Goal: Task Accomplishment & Management: Use online tool/utility

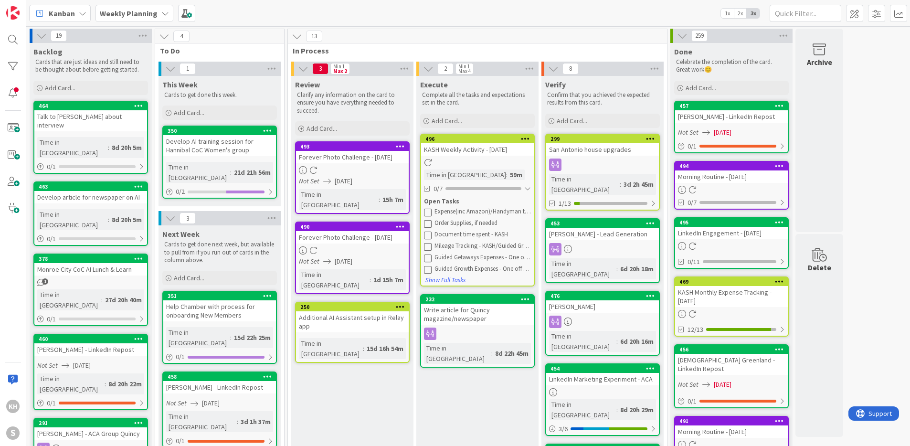
click at [430, 224] on icon at bounding box center [428, 224] width 8 height 8
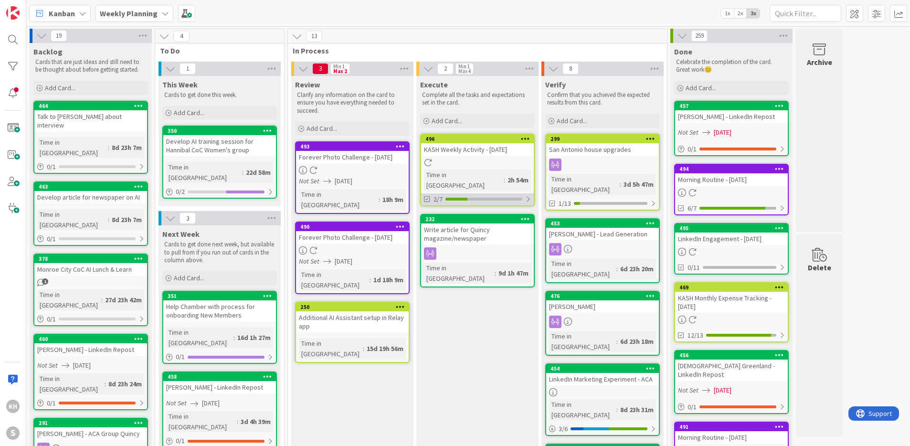
click at [528, 195] on div at bounding box center [528, 199] width 6 height 8
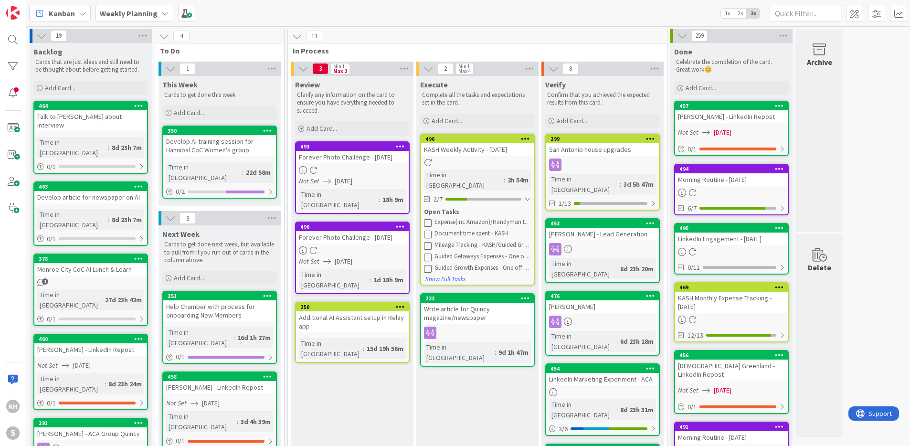
click at [429, 219] on icon at bounding box center [428, 223] width 8 height 8
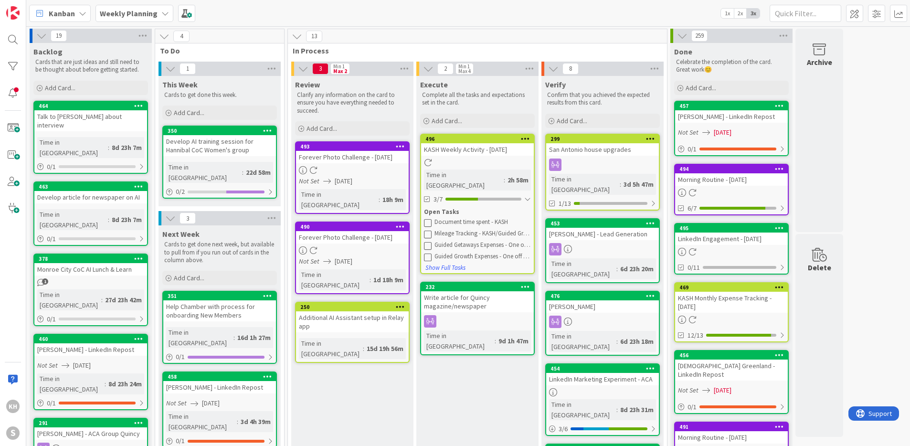
click at [428, 219] on icon at bounding box center [428, 223] width 8 height 8
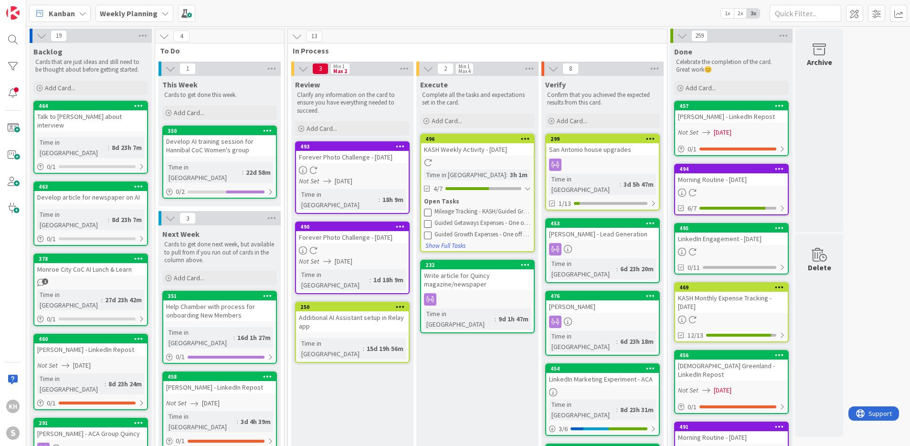
click at [431, 212] on icon at bounding box center [428, 212] width 8 height 8
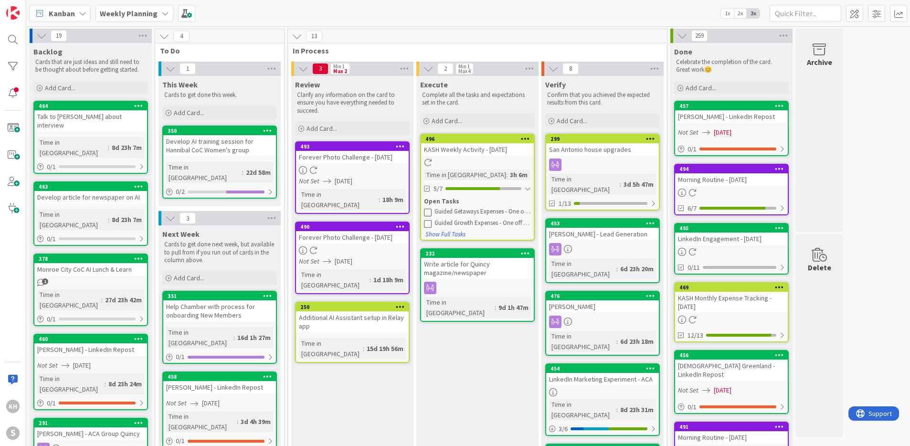
click at [429, 211] on icon at bounding box center [428, 212] width 8 height 8
